Goal: Download file/media

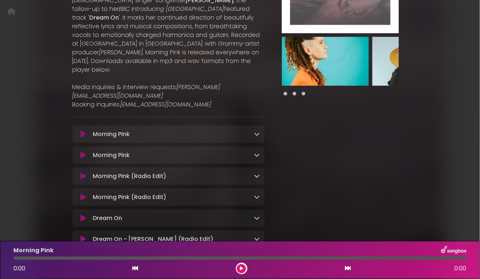
scroll to position [138, 0]
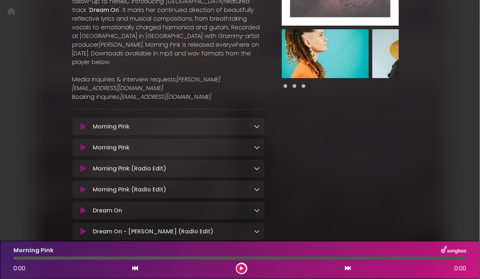
click at [258, 124] on icon at bounding box center [257, 127] width 6 height 6
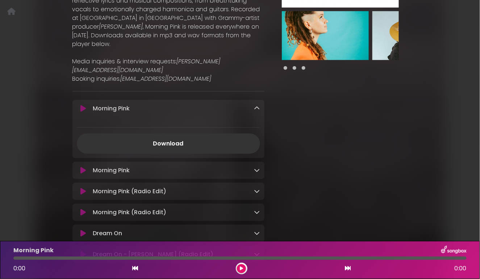
scroll to position [161, 0]
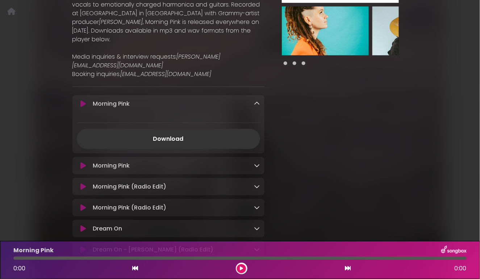
click at [259, 163] on icon at bounding box center [257, 166] width 6 height 6
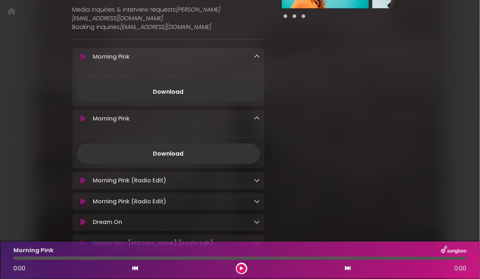
scroll to position [212, 0]
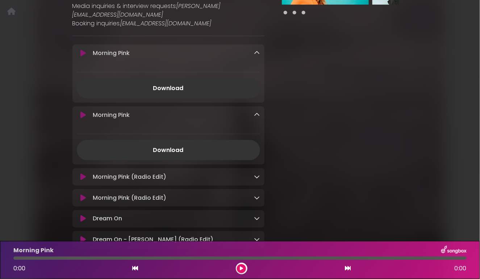
click at [257, 174] on icon at bounding box center [257, 177] width 6 height 6
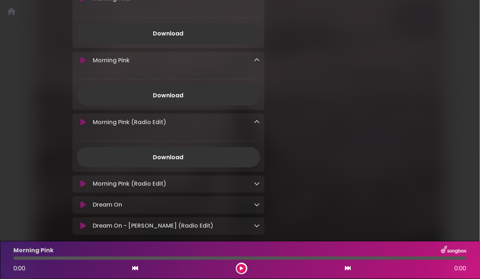
scroll to position [269, 0]
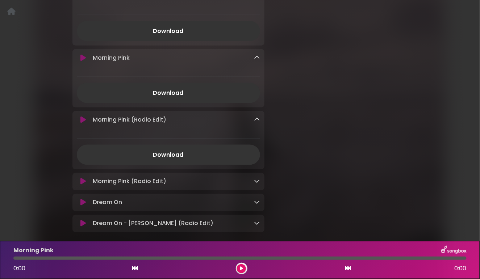
click at [257, 179] on icon at bounding box center [257, 182] width 6 height 6
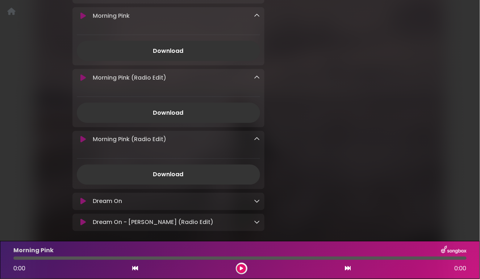
scroll to position [322, 0]
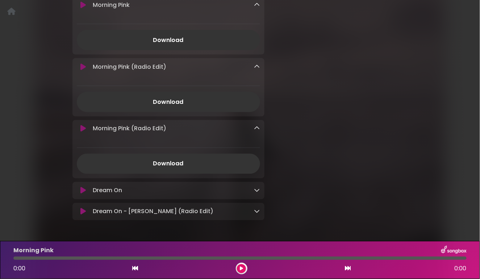
click at [258, 188] on icon at bounding box center [257, 191] width 6 height 6
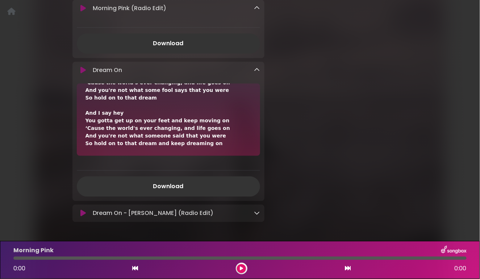
scroll to position [460, 0]
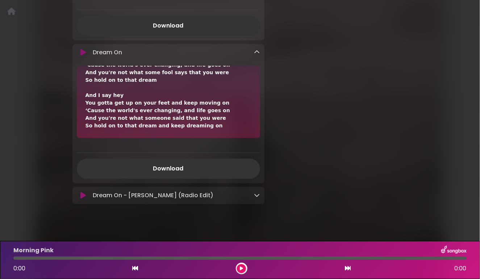
click at [258, 192] on icon at bounding box center [257, 195] width 6 height 6
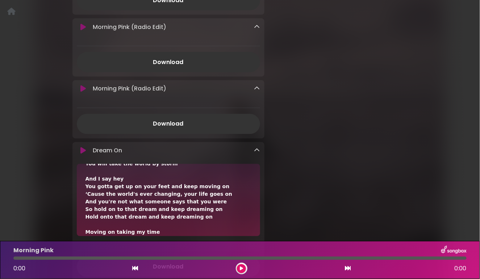
scroll to position [156, 0]
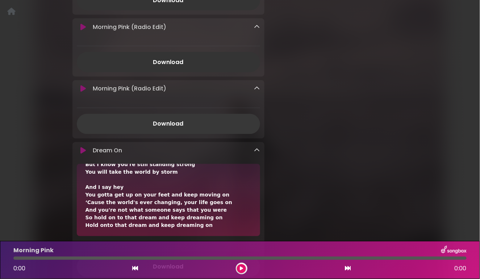
click at [179, 115] on link "Download" at bounding box center [168, 124] width 183 height 20
click at [151, 102] on div "Download" at bounding box center [168, 118] width 192 height 32
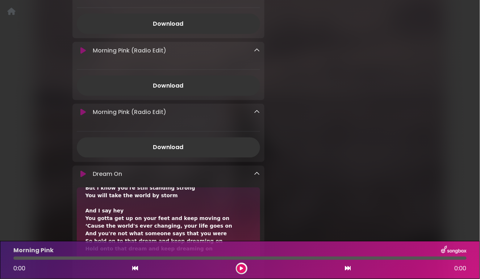
scroll to position [329, 0]
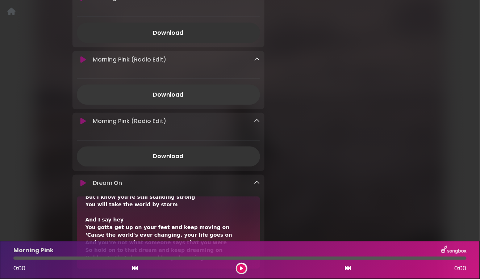
click at [178, 87] on link "Download" at bounding box center [168, 95] width 183 height 20
click at [323, 90] on div at bounding box center [340, 89] width 143 height 744
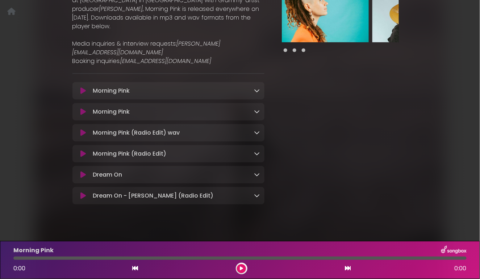
scroll to position [175, 0]
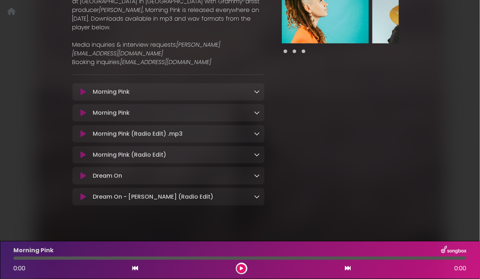
scroll to position [175, 0]
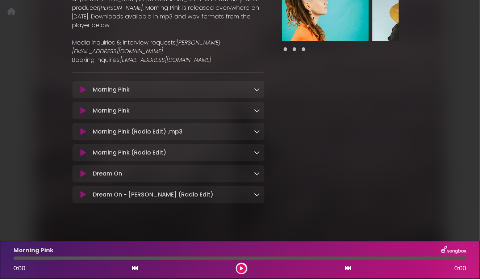
click at [257, 129] on icon at bounding box center [257, 132] width 6 height 6
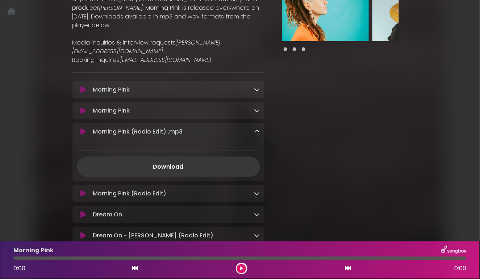
click at [181, 159] on link "Download" at bounding box center [168, 167] width 183 height 20
click at [256, 129] on icon at bounding box center [257, 132] width 6 height 6
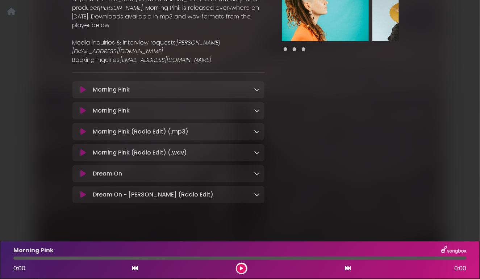
scroll to position [175, 0]
click at [259, 150] on icon at bounding box center [257, 153] width 6 height 6
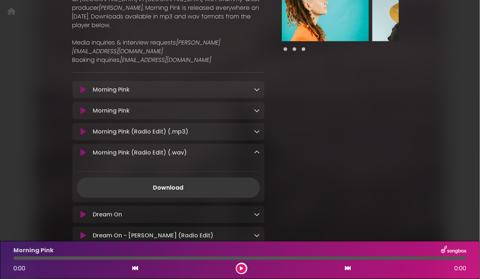
click at [177, 178] on link "Download" at bounding box center [168, 188] width 183 height 20
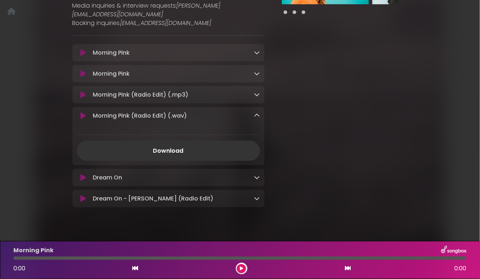
scroll to position [216, 0]
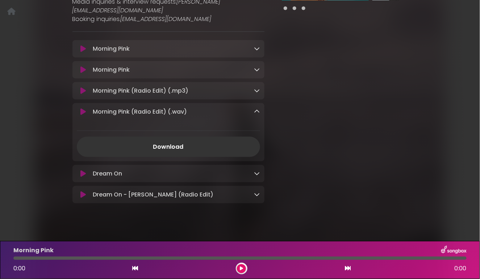
click at [313, 110] on div at bounding box center [340, 18] width 143 height 377
click at [257, 109] on icon at bounding box center [257, 112] width 6 height 6
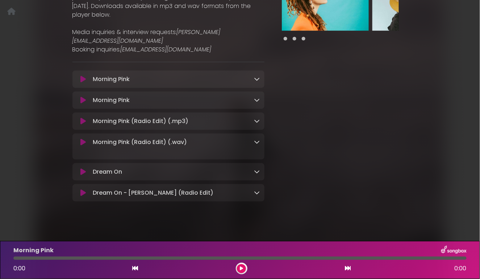
scroll to position [175, 0]
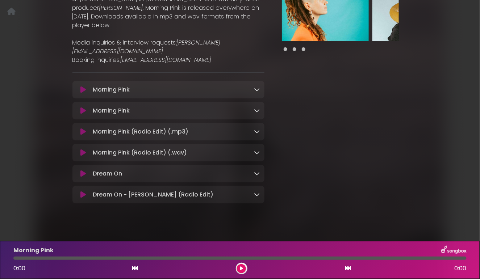
click at [256, 108] on icon at bounding box center [257, 111] width 6 height 6
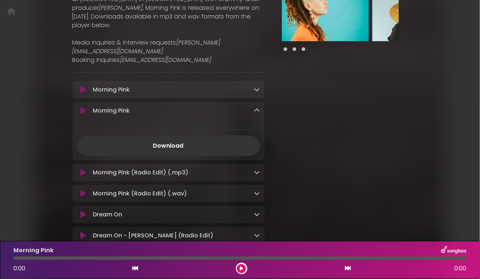
click at [259, 87] on icon at bounding box center [257, 90] width 6 height 6
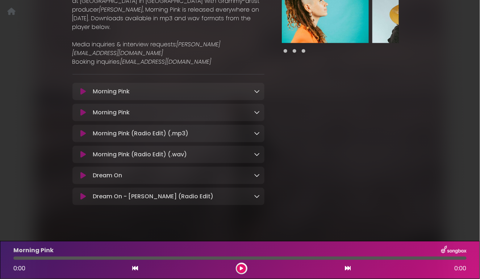
scroll to position [175, 0]
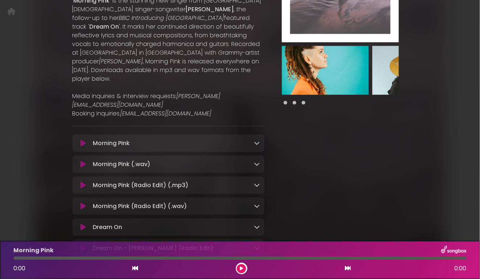
scroll to position [144, 0]
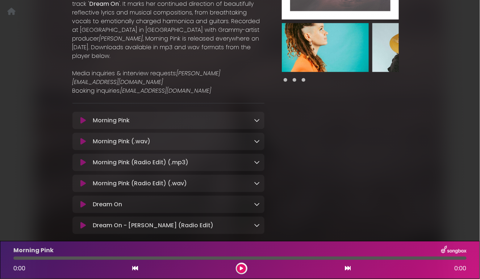
click at [257, 138] on icon at bounding box center [257, 141] width 6 height 6
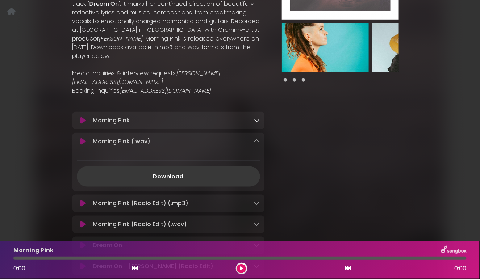
click at [197, 169] on link "Download" at bounding box center [168, 177] width 183 height 20
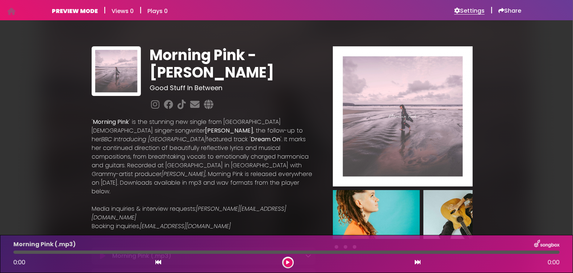
click at [464, 11] on h6 "Settings" at bounding box center [469, 10] width 30 height 7
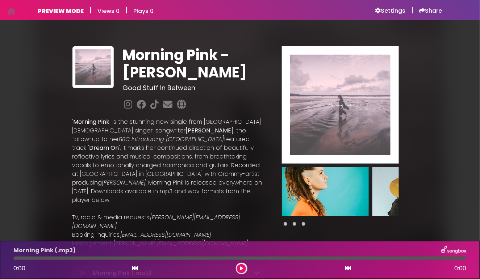
click at [436, 65] on div "Morning Pink - Laura Silverstone Good Stuff In Between '" at bounding box center [240, 214] width 413 height 370
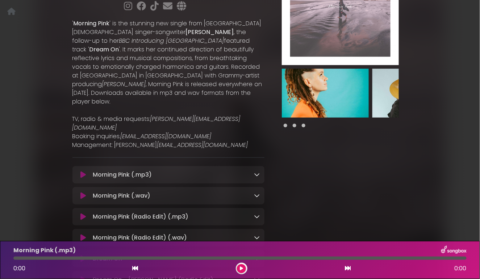
scroll to position [175, 0]
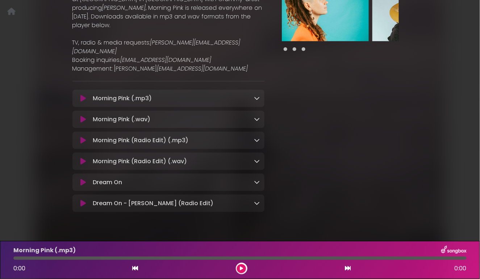
click at [258, 95] on icon at bounding box center [257, 98] width 6 height 6
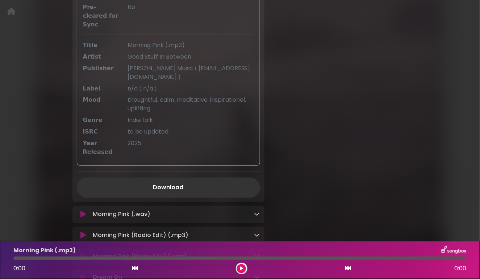
scroll to position [338, 0]
click at [230, 176] on link "Download" at bounding box center [168, 186] width 183 height 20
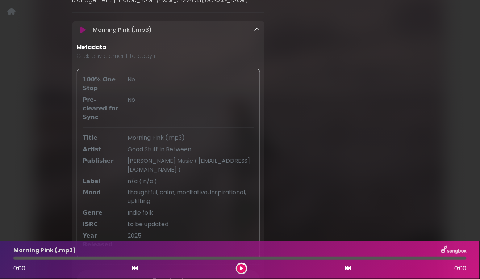
scroll to position [149, 0]
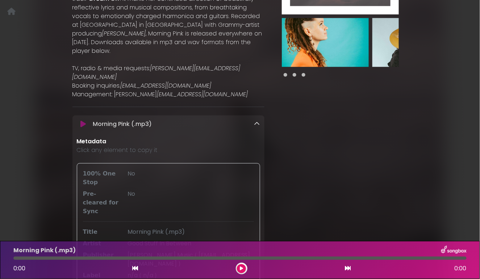
click at [258, 121] on icon at bounding box center [257, 124] width 6 height 6
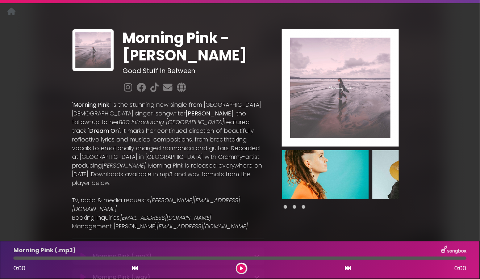
scroll to position [19, 0]
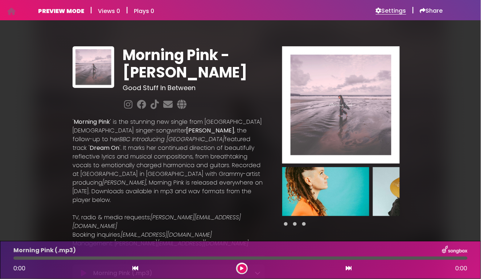
click at [396, 9] on h6 "Settings" at bounding box center [390, 10] width 30 height 7
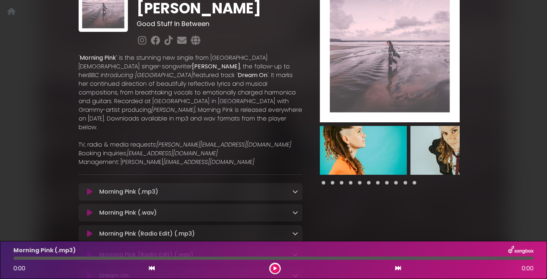
scroll to position [76, 0]
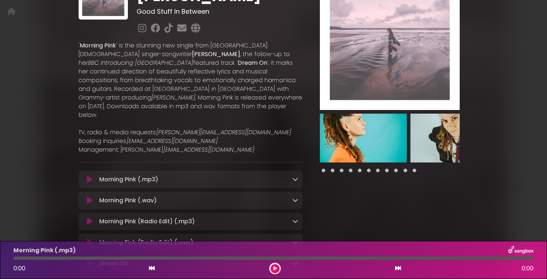
click at [332, 170] on span at bounding box center [333, 171] width 4 height 4
click at [353, 140] on img at bounding box center [363, 138] width 87 height 49
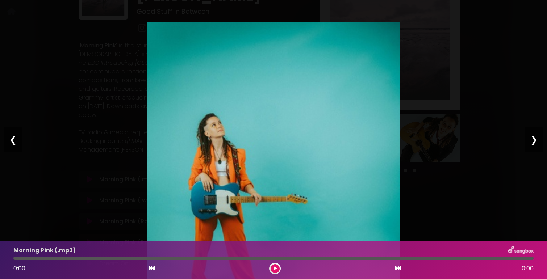
scroll to position [80, 0]
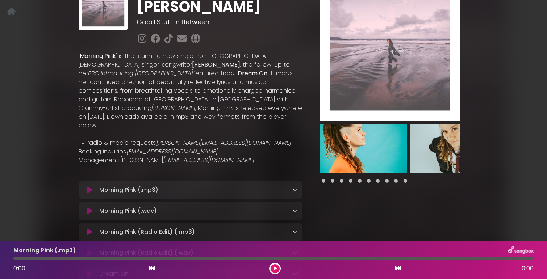
scroll to position [65, 0]
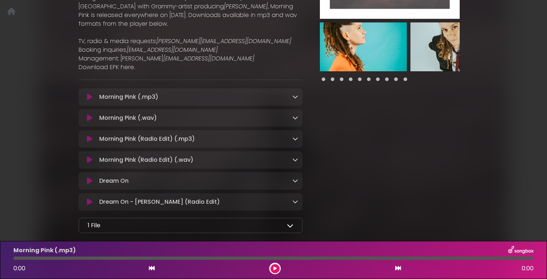
scroll to position [197, 0]
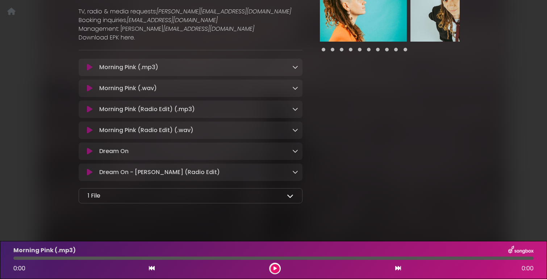
click at [289, 193] on icon at bounding box center [290, 196] width 7 height 7
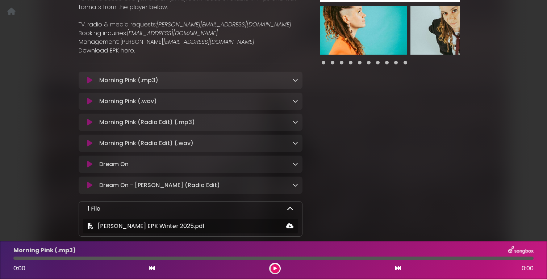
scroll to position [192, 0]
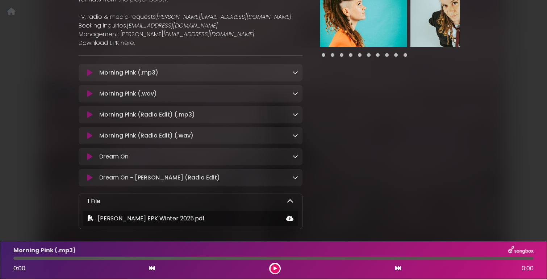
click at [291, 198] on icon at bounding box center [290, 201] width 7 height 7
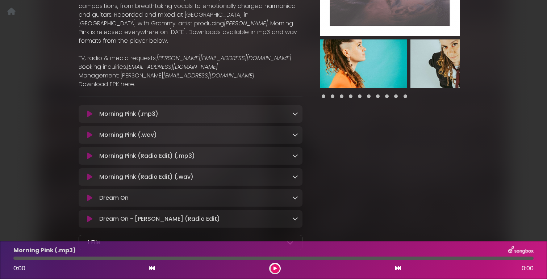
scroll to position [140, 0]
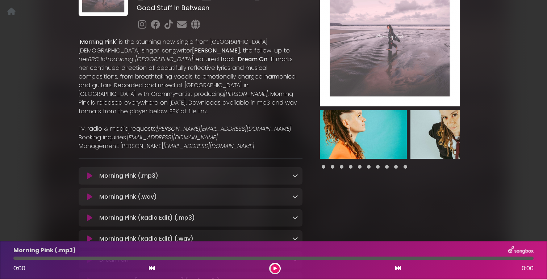
scroll to position [82, 0]
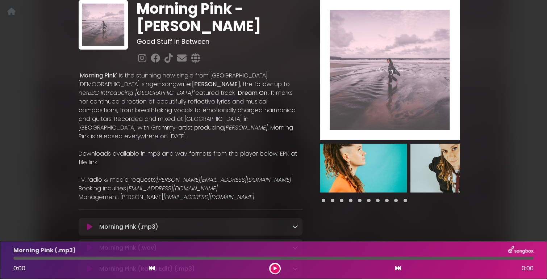
scroll to position [47, 0]
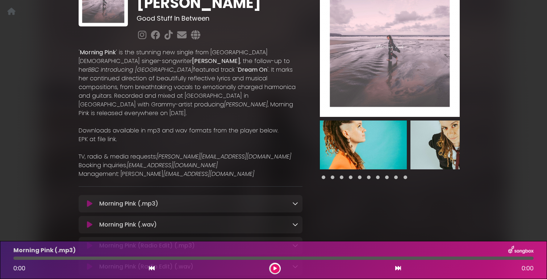
scroll to position [57, 0]
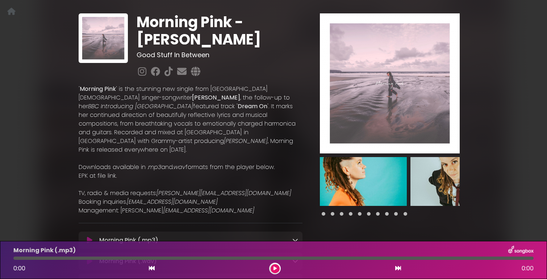
scroll to position [17, 0]
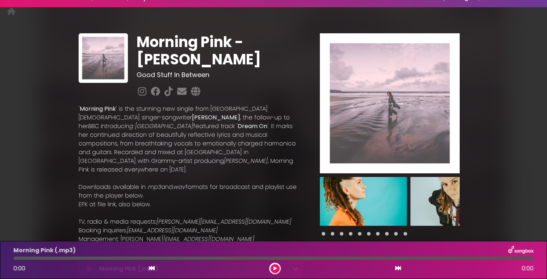
scroll to position [17, 0]
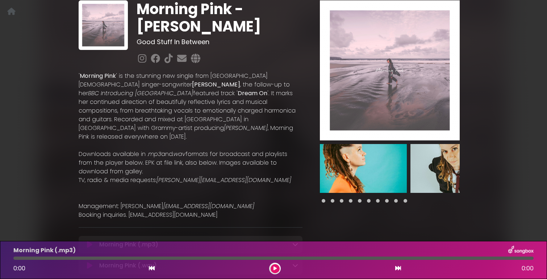
scroll to position [47, 0]
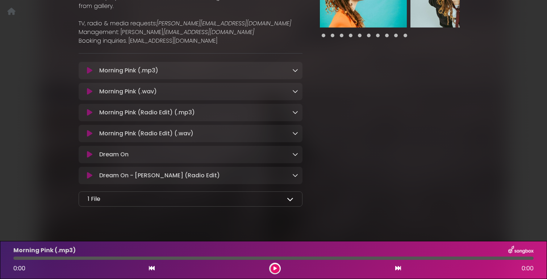
scroll to position [215, 0]
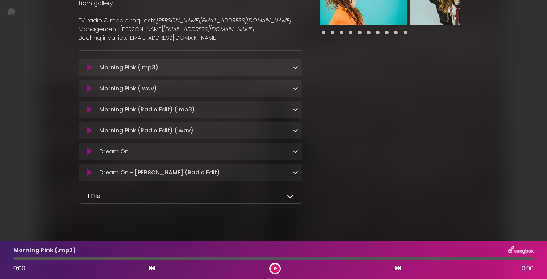
click at [291, 193] on icon at bounding box center [290, 196] width 7 height 7
click at [290, 193] on icon at bounding box center [290, 196] width 7 height 7
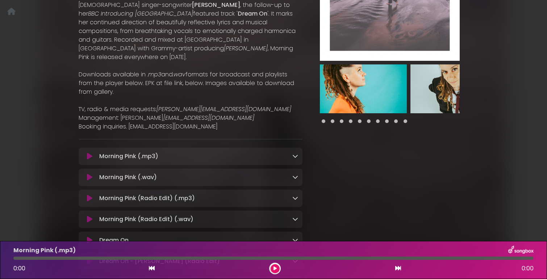
scroll to position [136, 0]
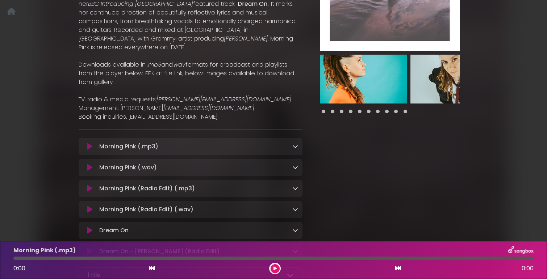
click at [294, 143] on icon at bounding box center [295, 146] width 6 height 6
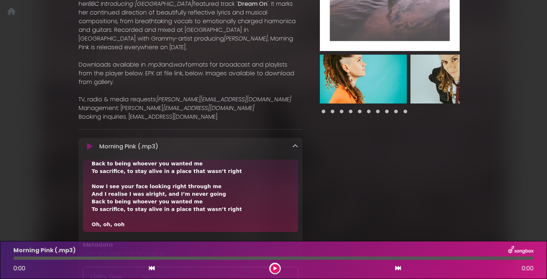
scroll to position [226, 0]
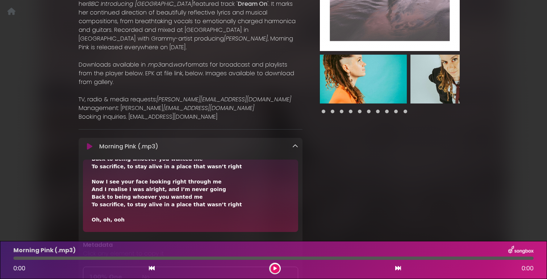
click at [294, 143] on icon at bounding box center [295, 146] width 6 height 6
